Goal: Check status

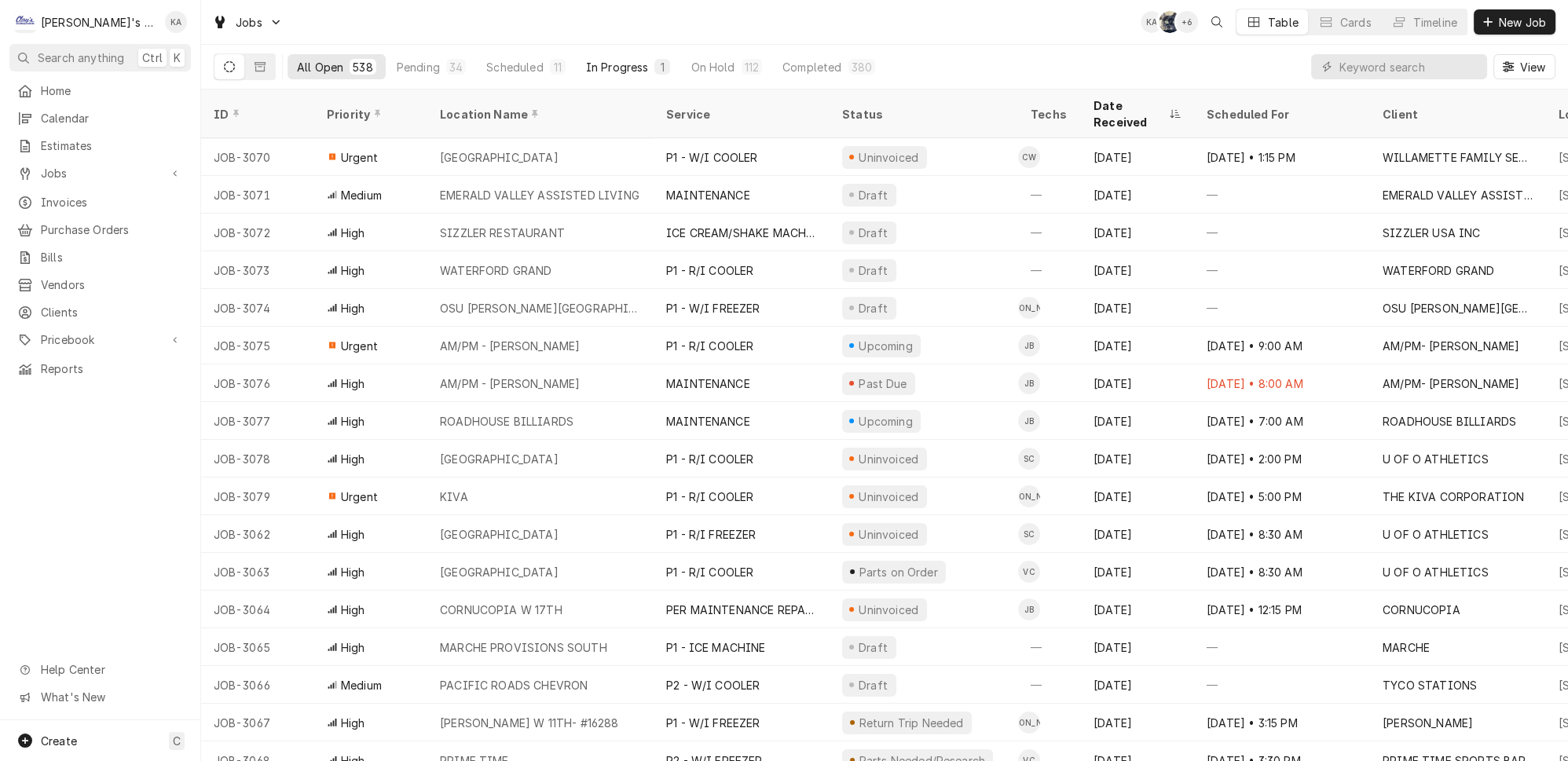
click at [586, 61] on div "In Progress" at bounding box center [617, 67] width 63 height 17
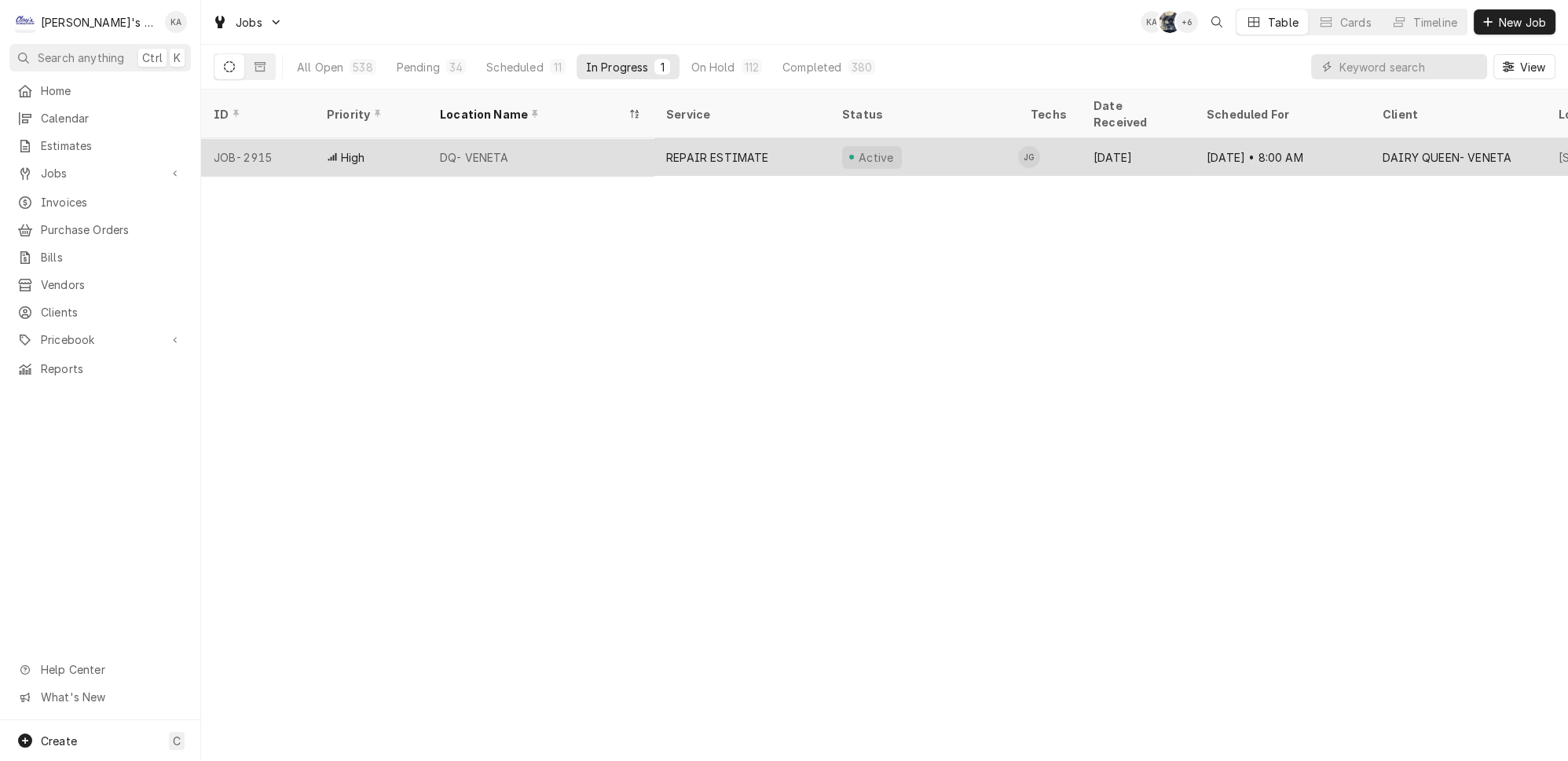
drag, startPoint x: 684, startPoint y: 133, endPoint x: 675, endPoint y: 136, distance: 9.5
click at [684, 149] on div "REPAIR ESTIMATE" at bounding box center [717, 157] width 102 height 17
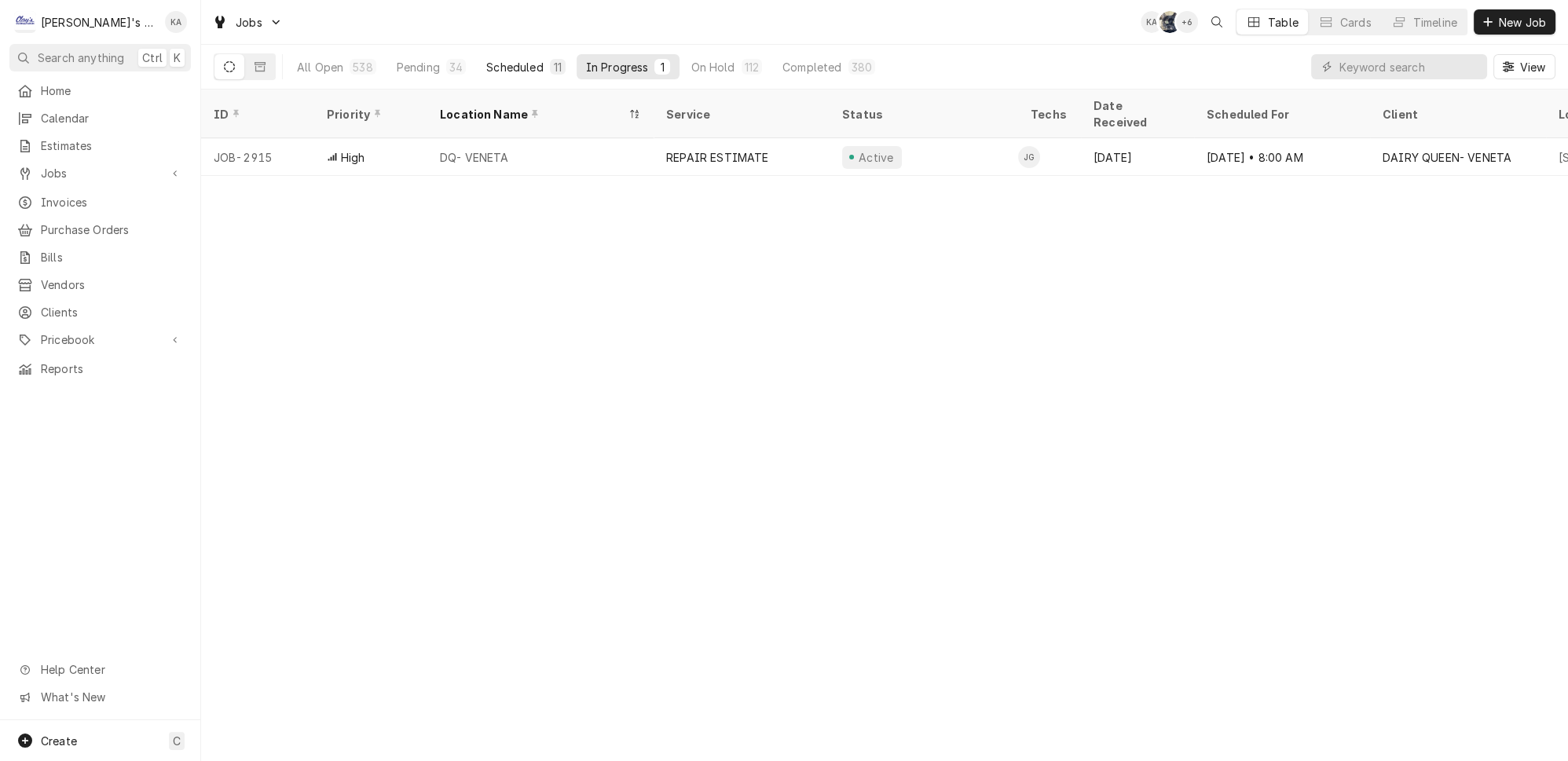
click at [486, 59] on div "Scheduled" at bounding box center [514, 67] width 57 height 17
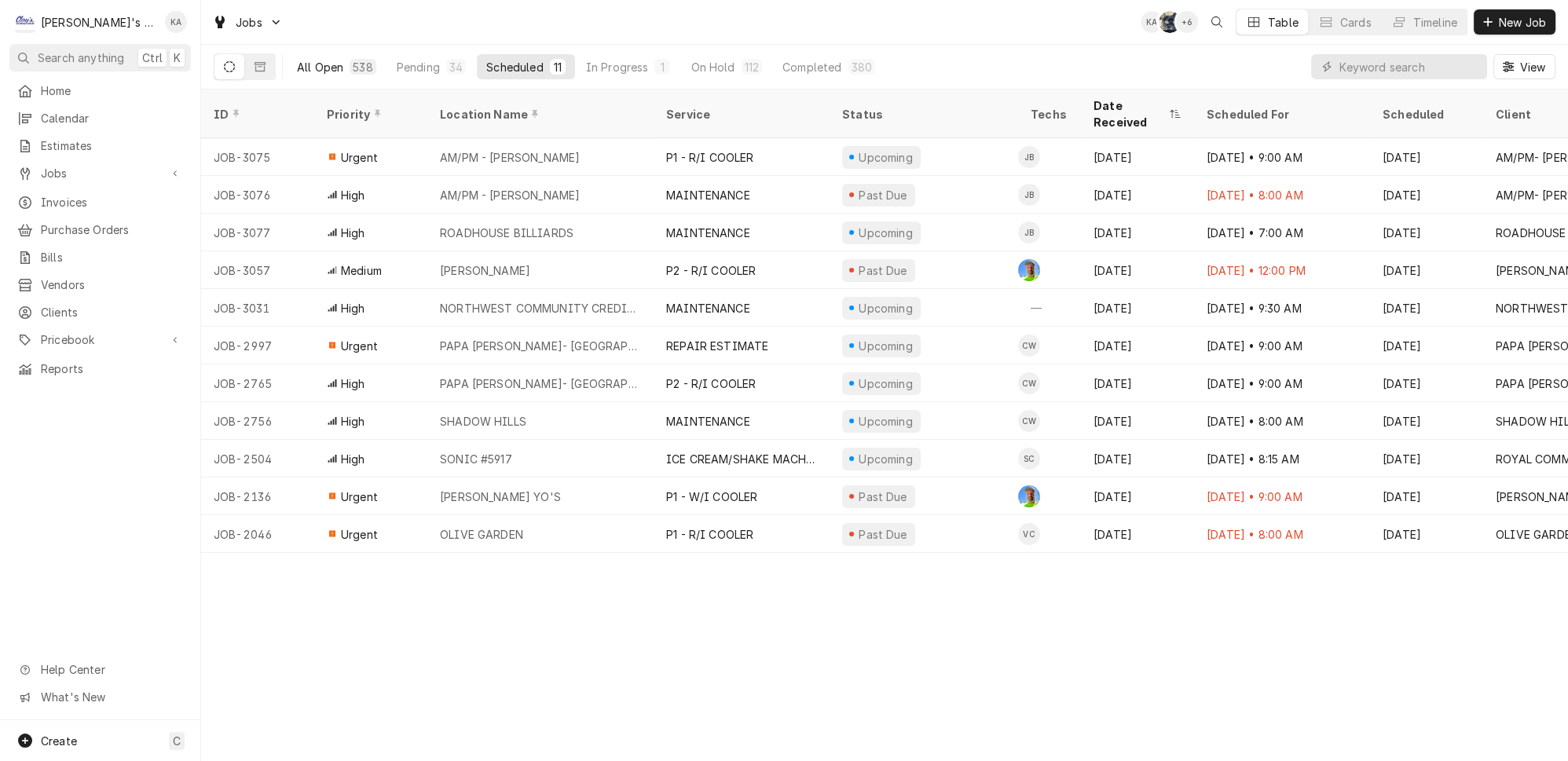
click at [289, 54] on button "All Open 538" at bounding box center [337, 66] width 99 height 25
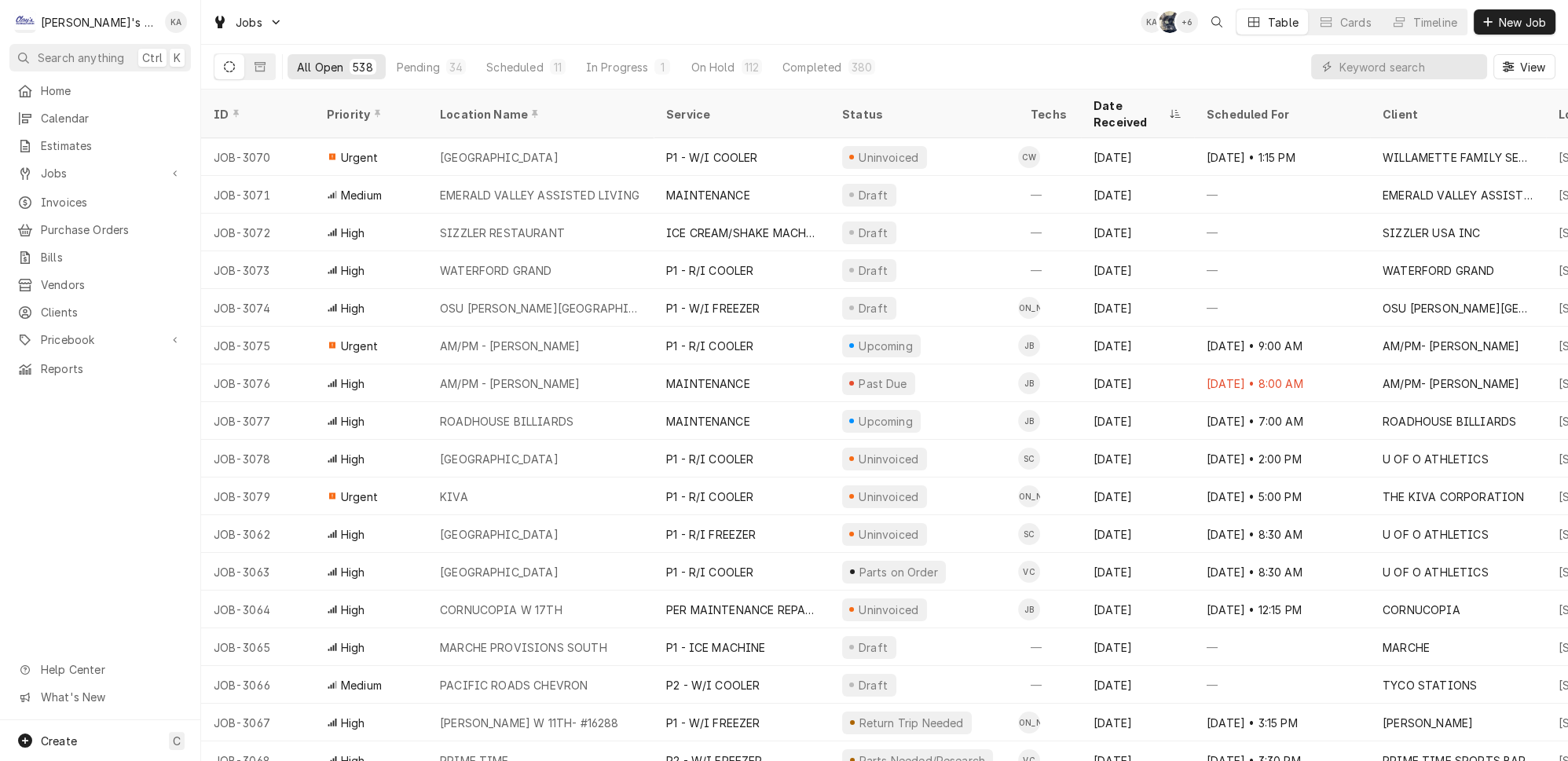
click at [347, 24] on div "Jobs KA SB + 6 Table Cards Timeline New Job" at bounding box center [885, 22] width 1367 height 44
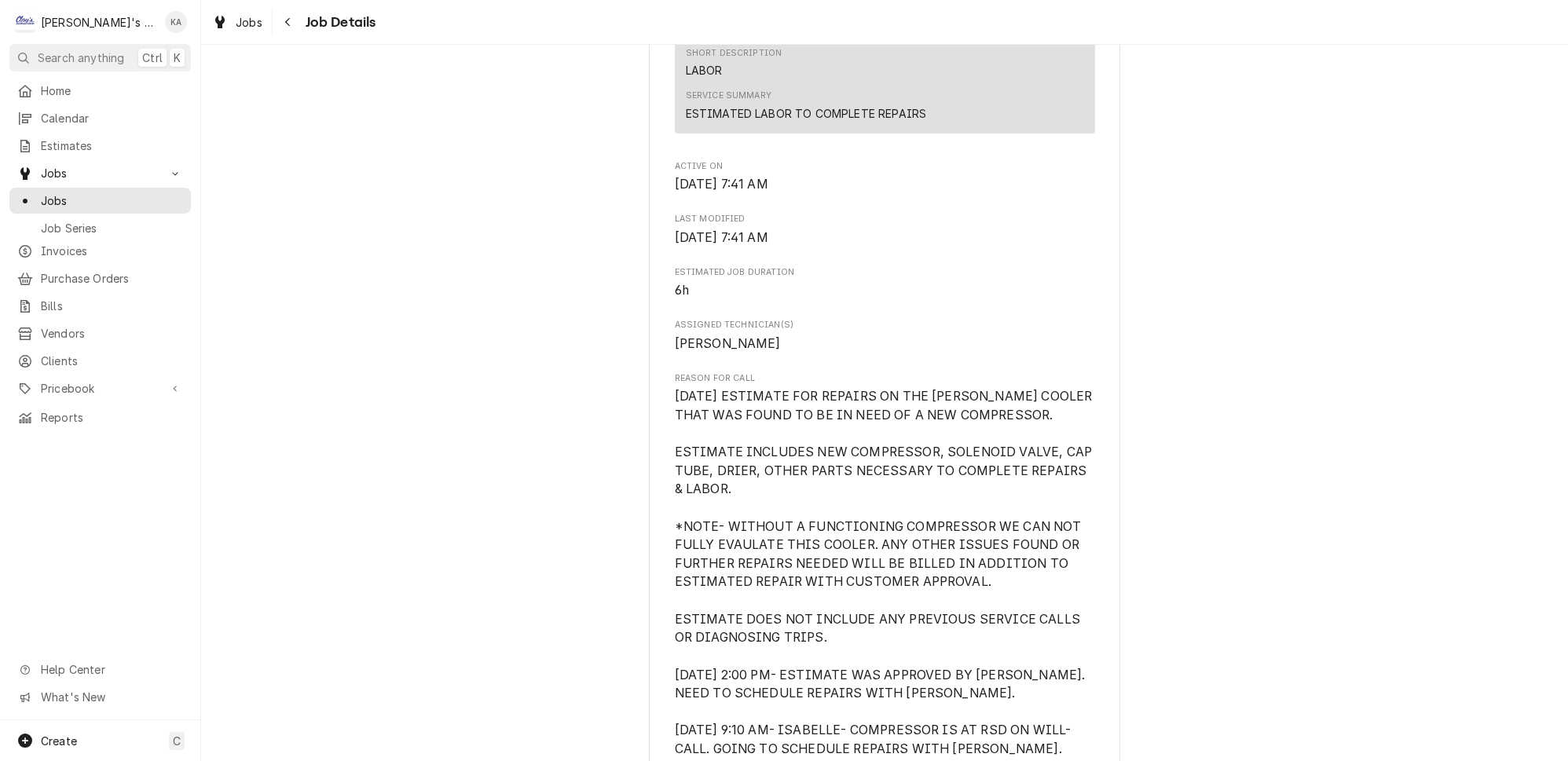
scroll to position [785, 0]
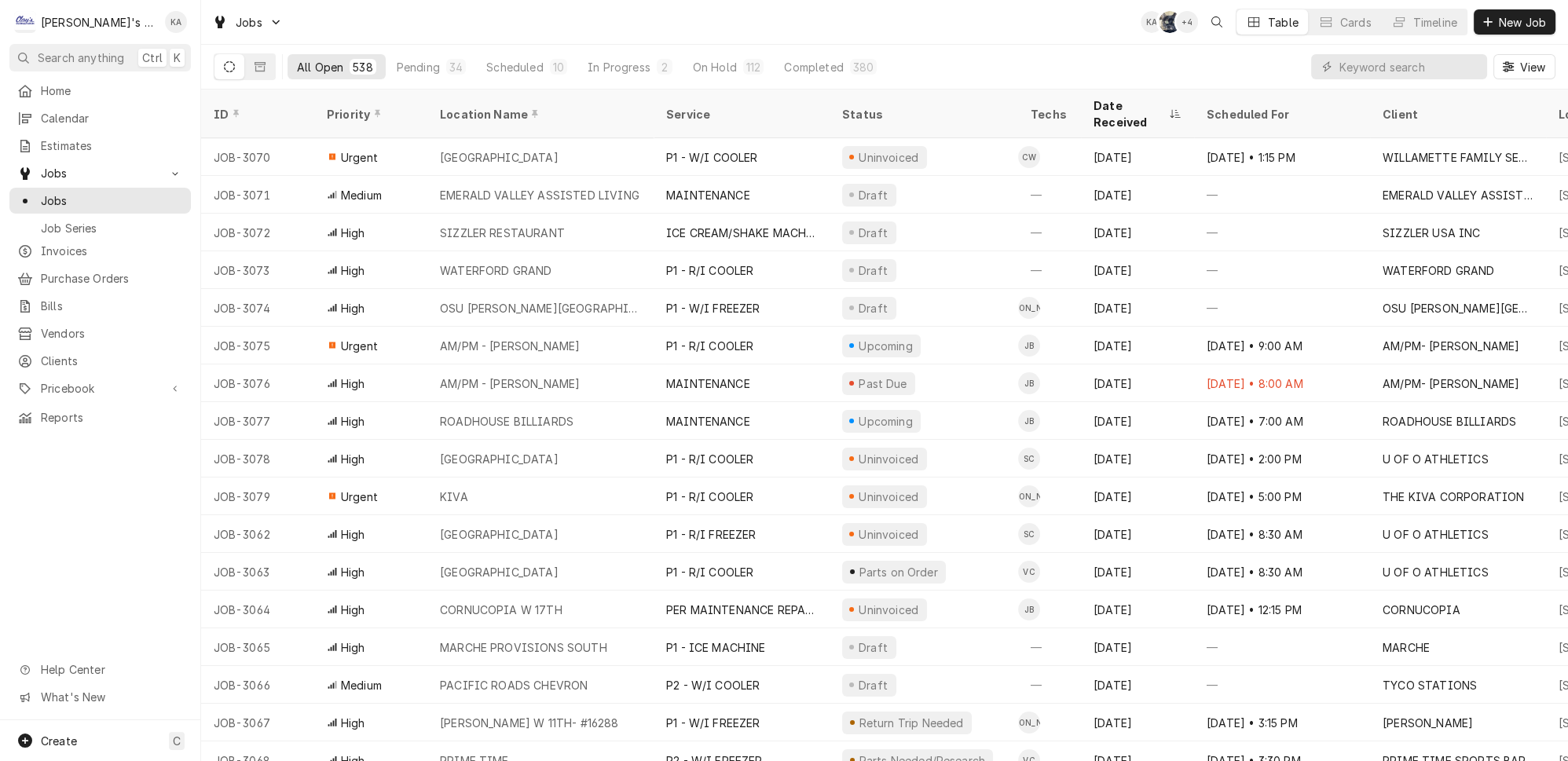
click at [499, 24] on div "Jobs KA SB + 4 Table Cards Timeline New Job" at bounding box center [885, 22] width 1367 height 44
